Goal: Transaction & Acquisition: Download file/media

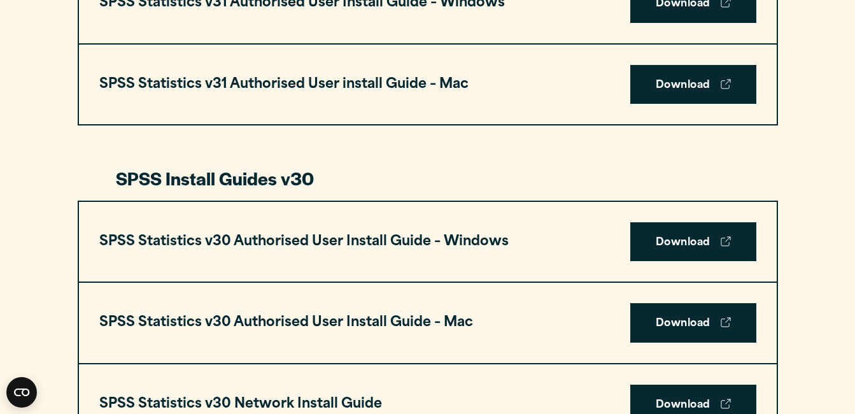
scroll to position [797, 0]
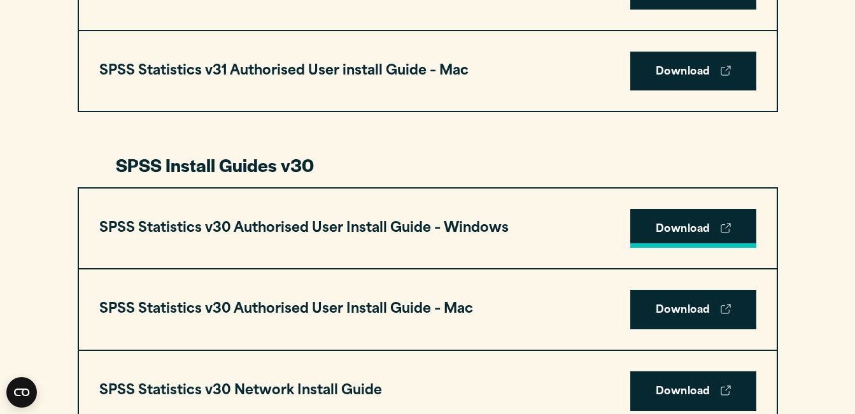
click at [672, 234] on link "Download" at bounding box center [693, 228] width 126 height 39
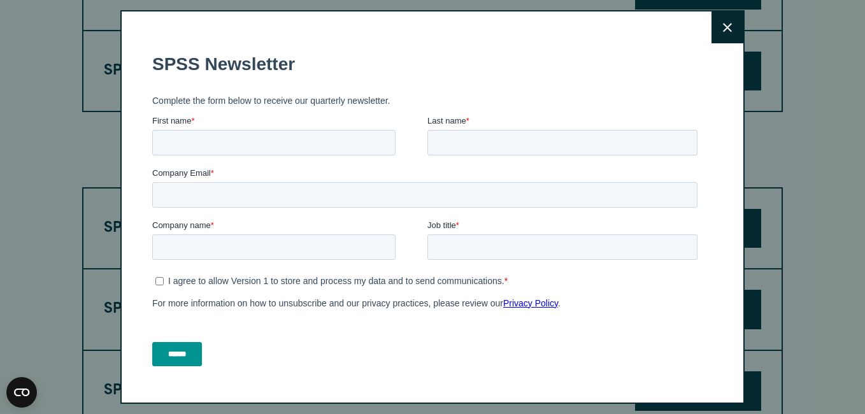
click at [723, 26] on icon at bounding box center [727, 28] width 9 height 10
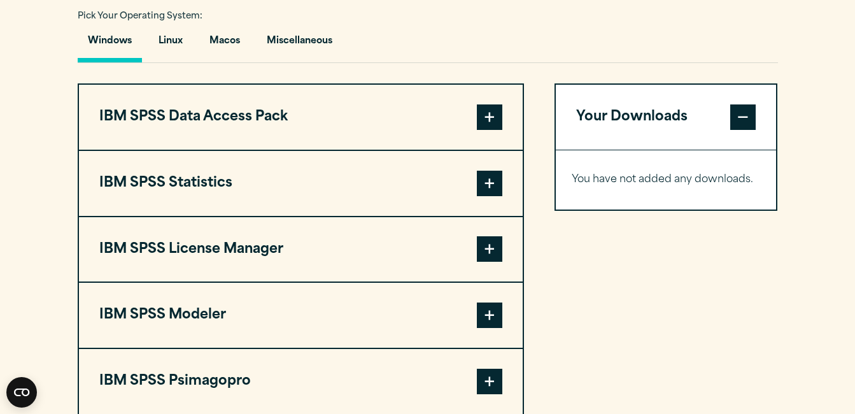
scroll to position [952, 0]
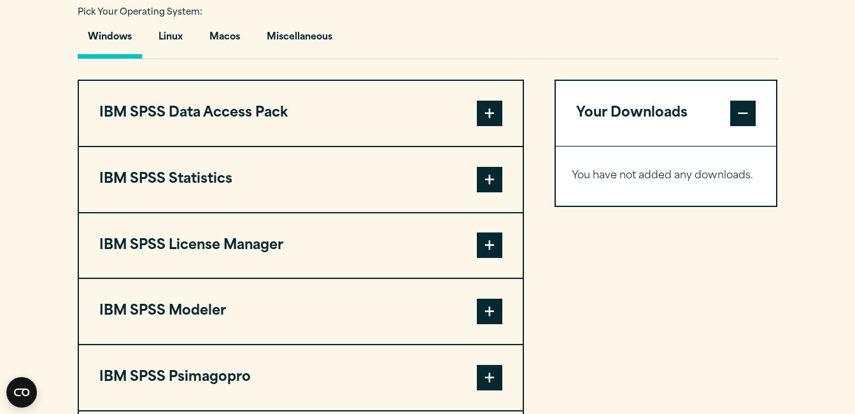
click at [491, 185] on span at bounding box center [489, 179] width 25 height 25
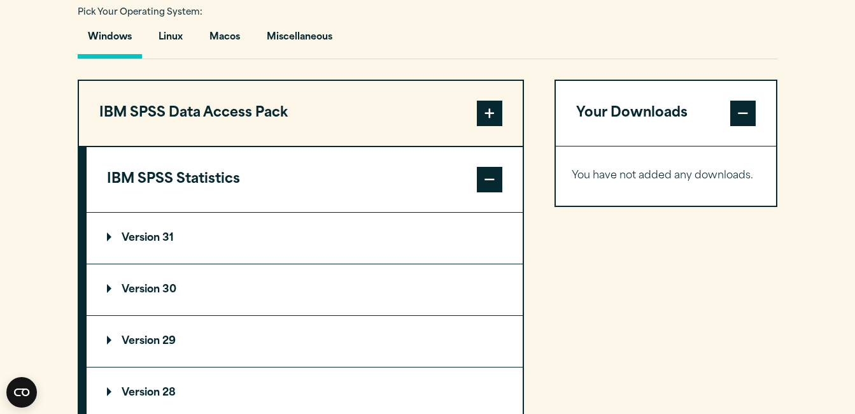
click at [150, 294] on p "Version 30" at bounding box center [141, 290] width 69 height 10
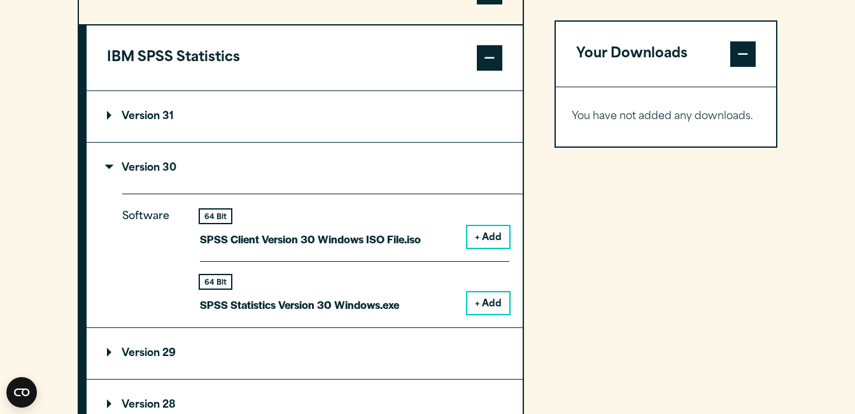
scroll to position [1078, 0]
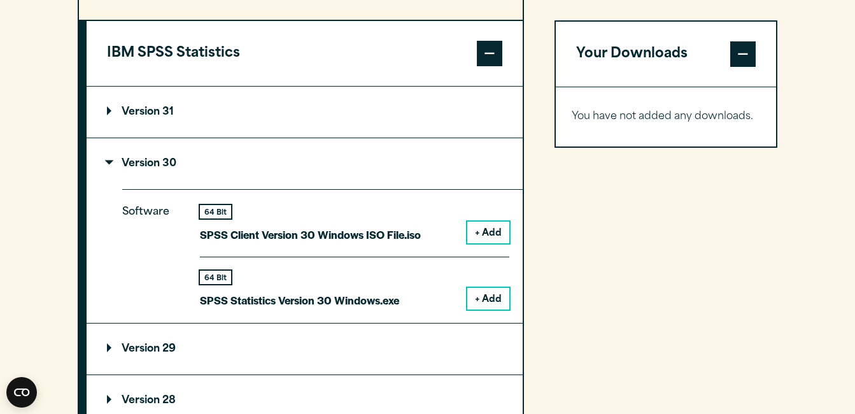
click at [492, 294] on button "+ Add" at bounding box center [488, 299] width 42 height 22
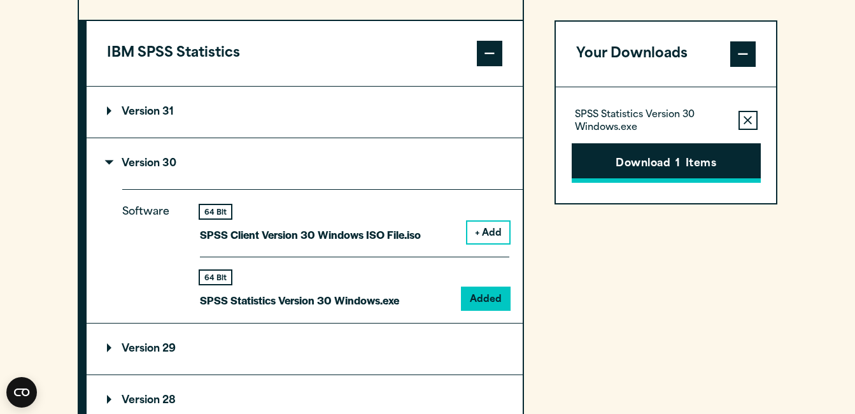
click at [606, 174] on button "Download 1 Items" at bounding box center [666, 162] width 189 height 39
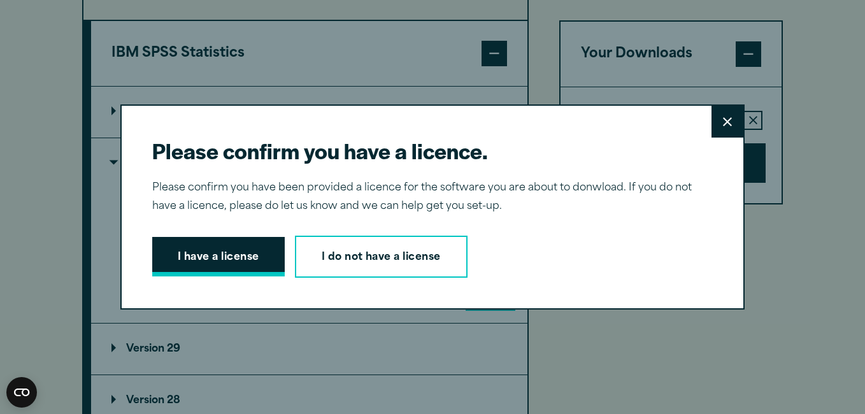
click at [232, 253] on button "I have a license" at bounding box center [218, 256] width 132 height 39
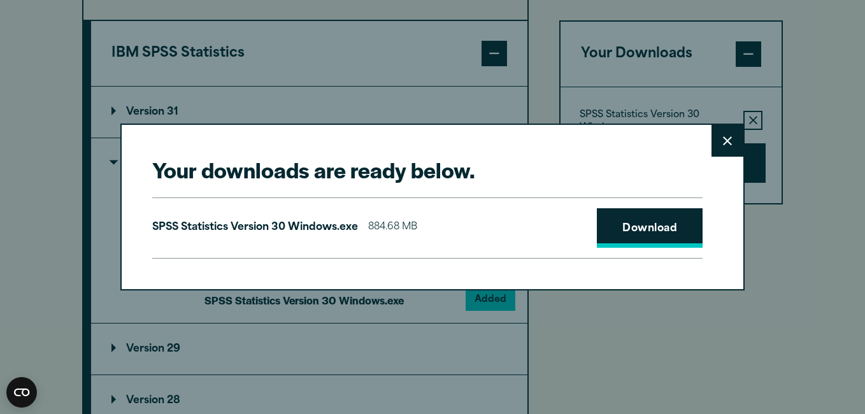
click at [610, 225] on link "Download" at bounding box center [650, 227] width 106 height 39
click at [716, 135] on button "Close" at bounding box center [727, 141] width 32 height 32
